Goal: Transaction & Acquisition: Download file/media

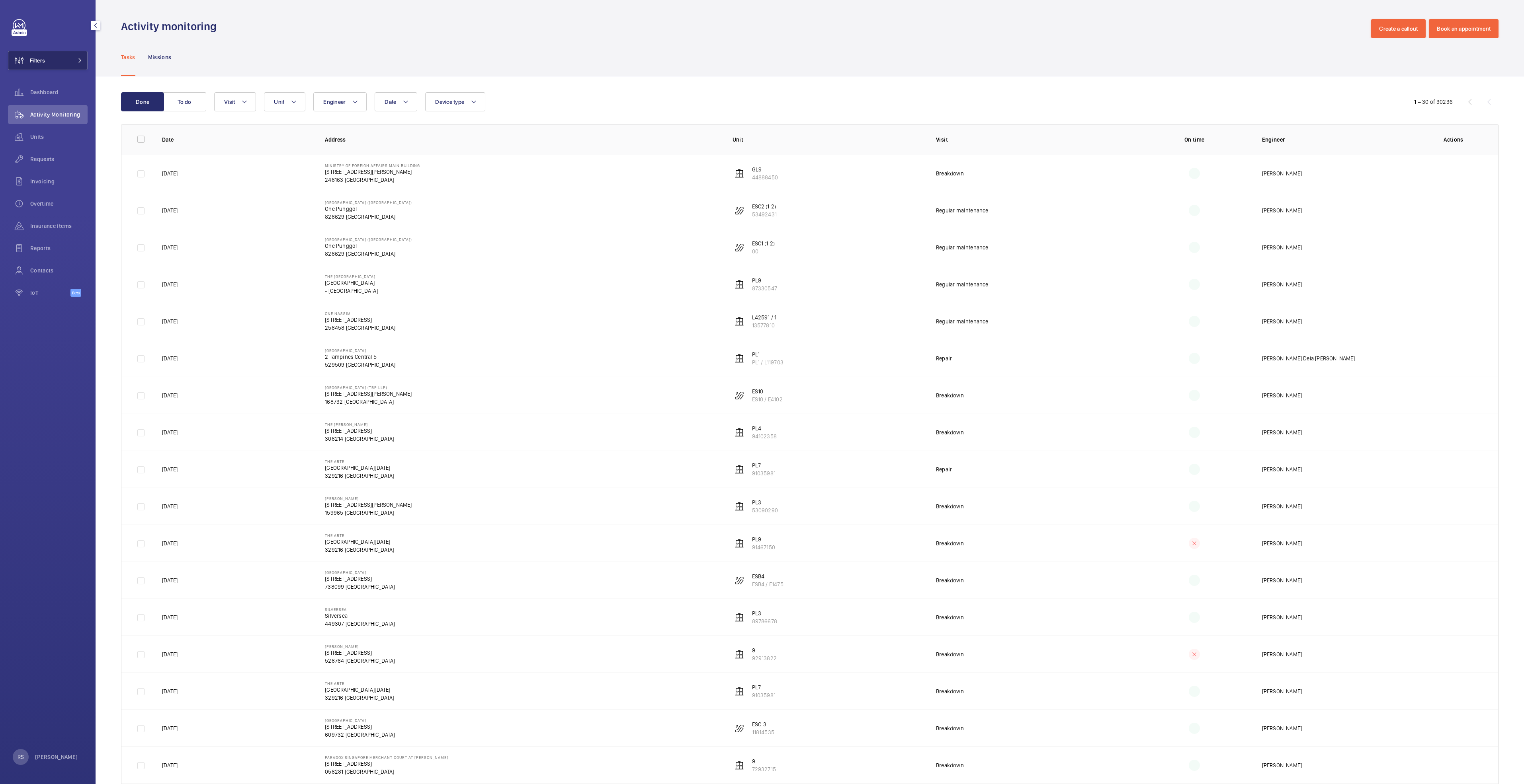
click at [61, 64] on button "Filters" at bounding box center [47, 60] width 80 height 19
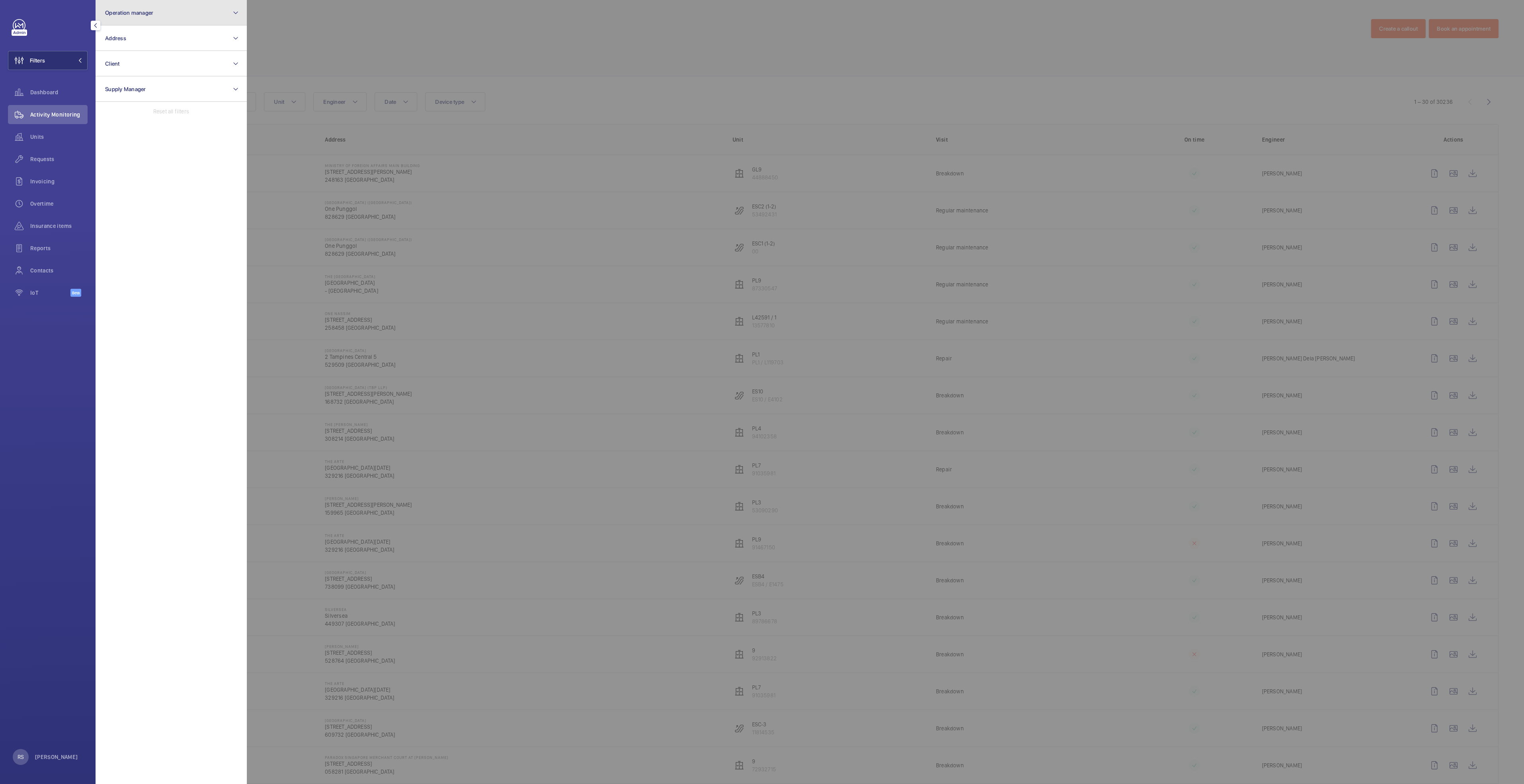
click at [185, 17] on button "Operation manager" at bounding box center [172, 12] width 151 height 25
click at [155, 88] on label "[PERSON_NAME]" at bounding box center [165, 83] width 138 height 19
click at [115, 88] on input "[PERSON_NAME]" at bounding box center [107, 83] width 16 height 16
checkbox input "true"
click at [422, 31] on div at bounding box center [1009, 392] width 1524 height 784
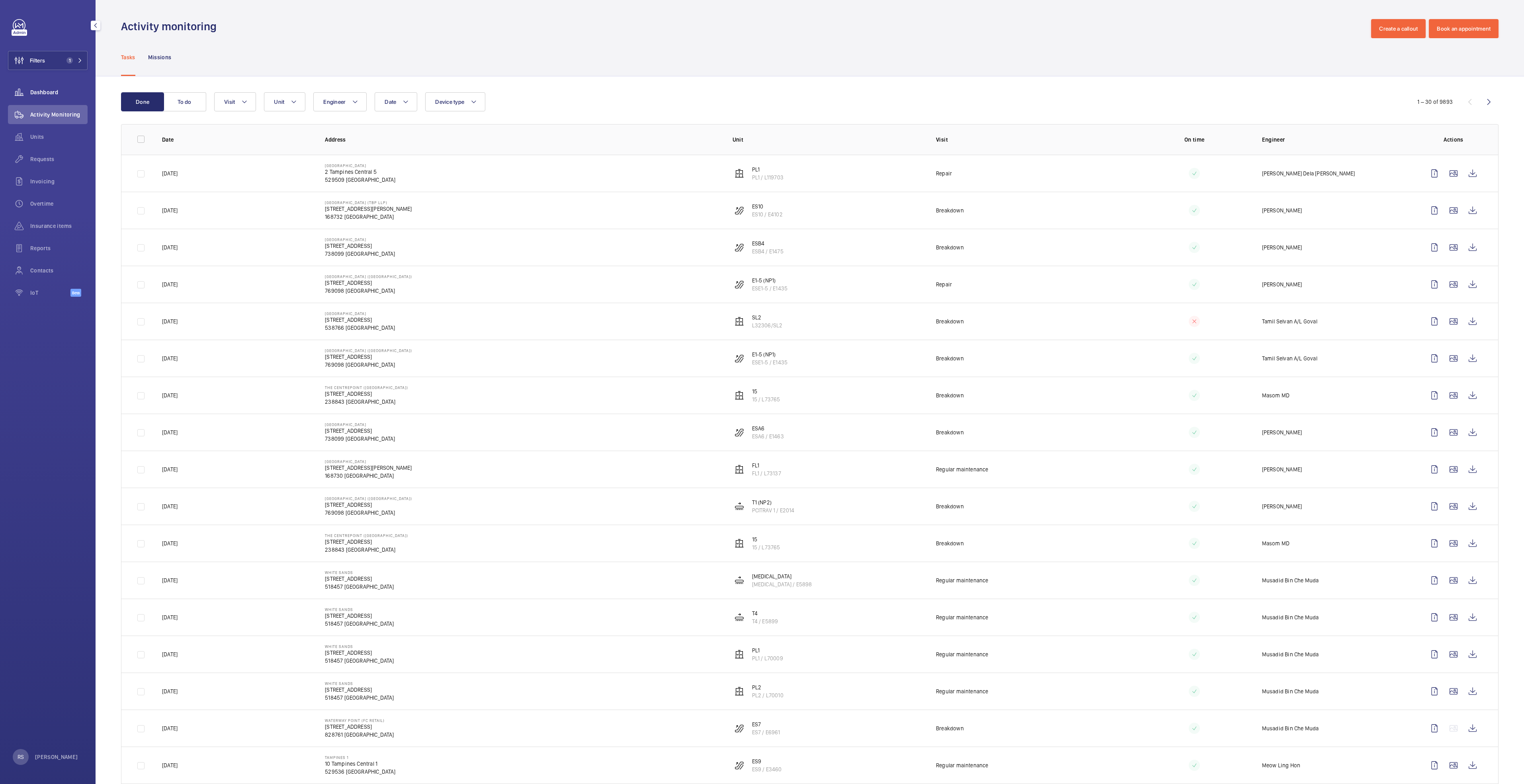
click at [53, 90] on span "Dashboard" at bounding box center [59, 92] width 57 height 8
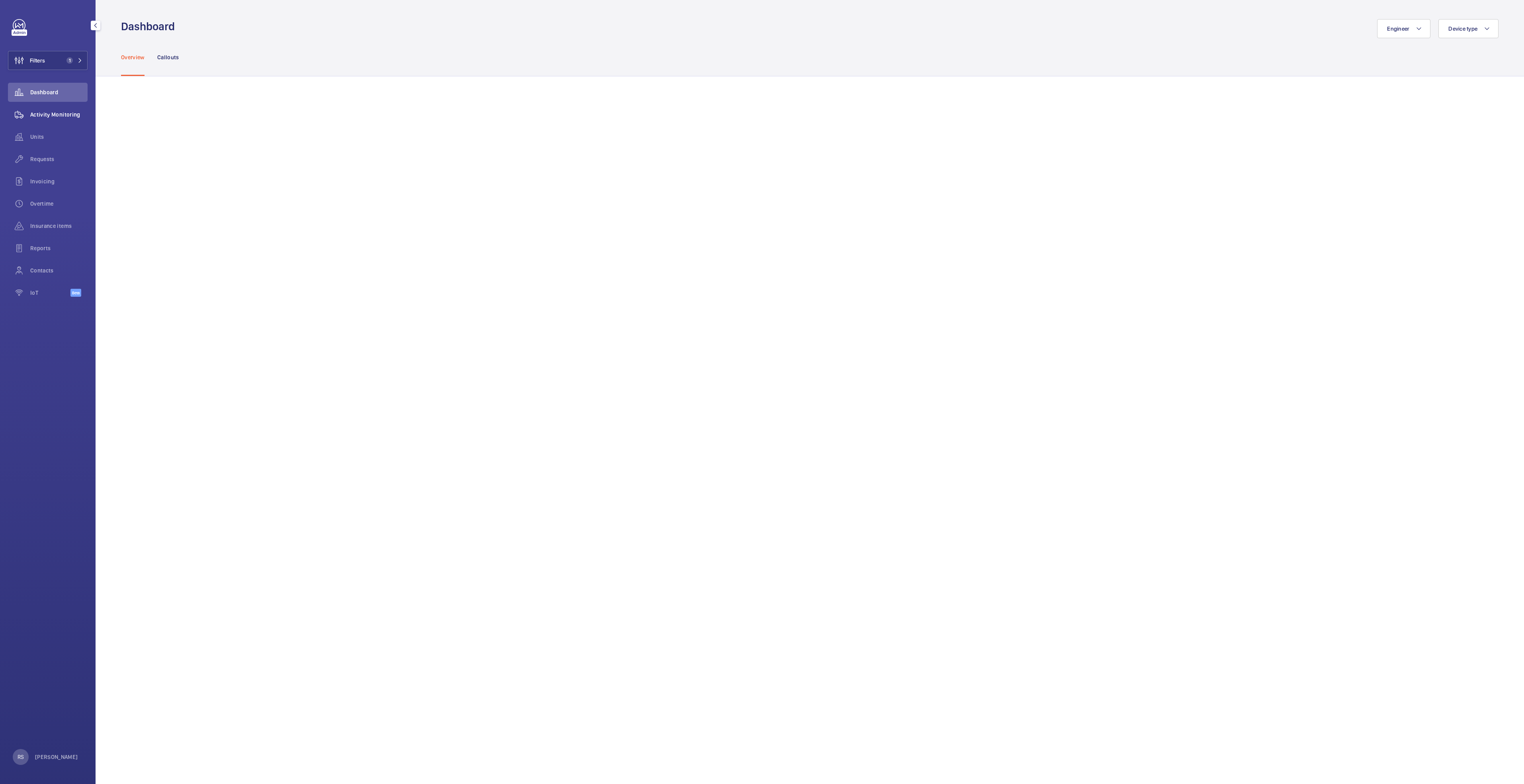
click at [53, 110] on div "Activity Monitoring" at bounding box center [47, 115] width 80 height 19
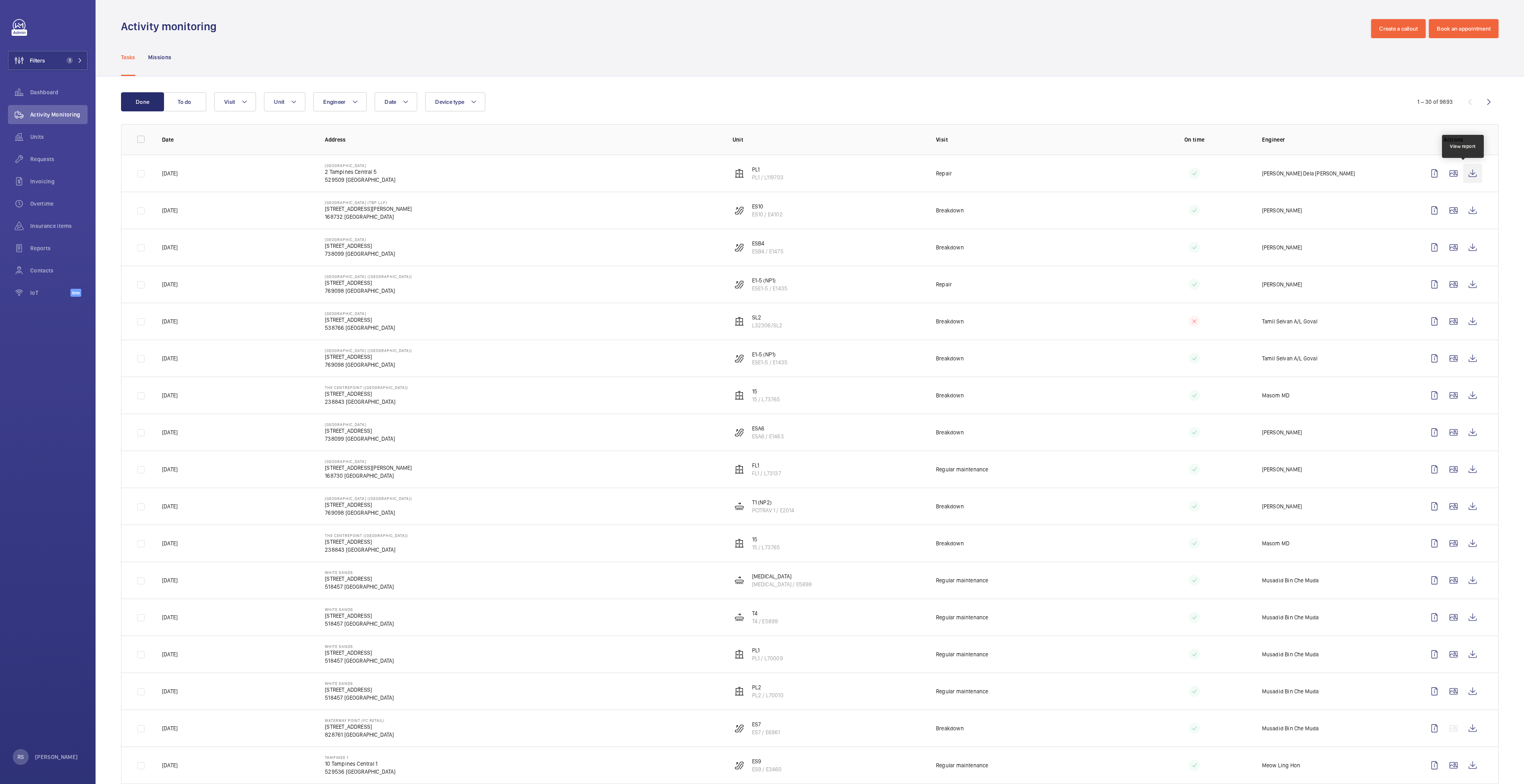
click at [1464, 180] on wm-front-icon-button at bounding box center [1473, 173] width 19 height 19
